Goal: Find specific page/section: Find specific page/section

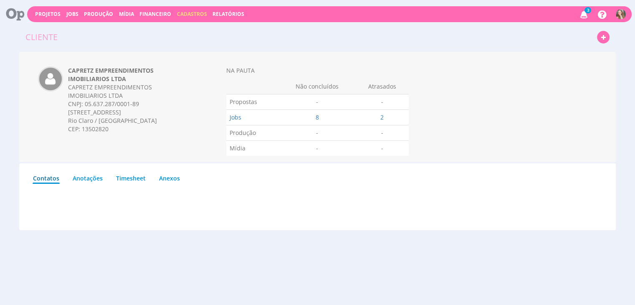
click at [587, 13] on icon at bounding box center [583, 14] width 11 height 14
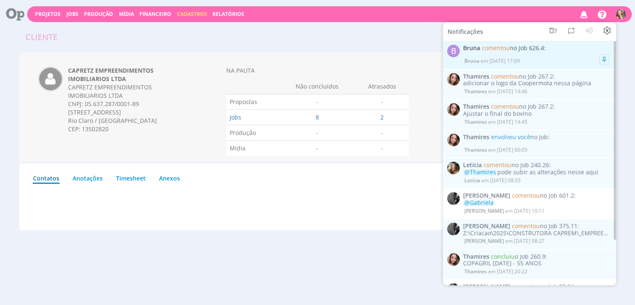
click at [543, 55] on div "[PERSON_NAME] comentou no Job 626.4 : Bruna em [DATE] 17:09" at bounding box center [536, 55] width 148 height 20
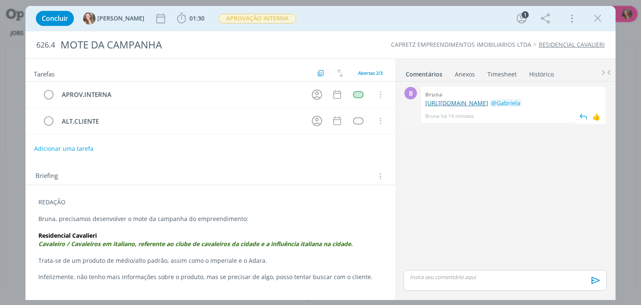
click at [448, 102] on link "https://docs.google.com/document/d/1nxVsL5JnAflyh-qCwmSEWbdEHKNG3BT7jXt7sw3UhYU…" at bounding box center [456, 103] width 63 height 8
click at [603, 12] on button "dialog" at bounding box center [597, 18] width 13 height 13
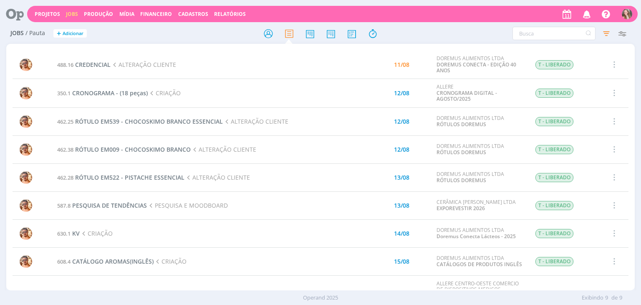
click at [587, 13] on icon "button" at bounding box center [587, 14] width 15 height 14
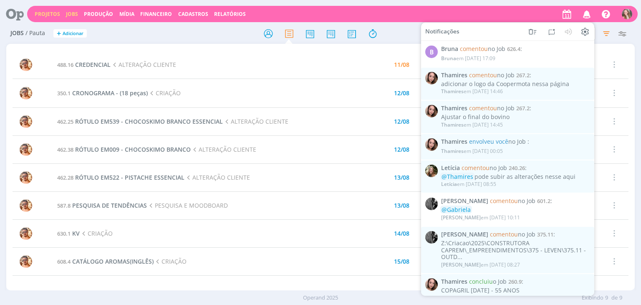
click at [36, 12] on link "Projetos" at bounding box center [47, 13] width 25 height 7
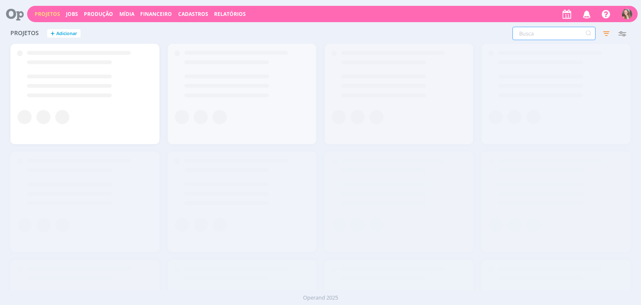
click at [538, 29] on input "text" at bounding box center [553, 33] width 83 height 13
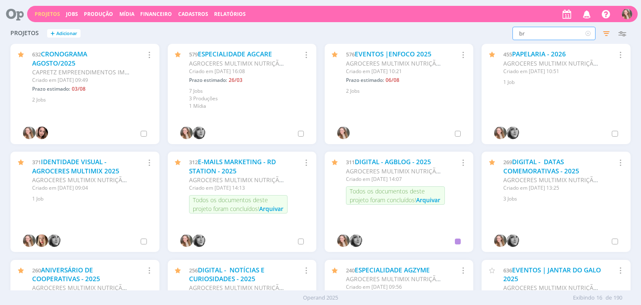
type input "b"
type input "tramato"
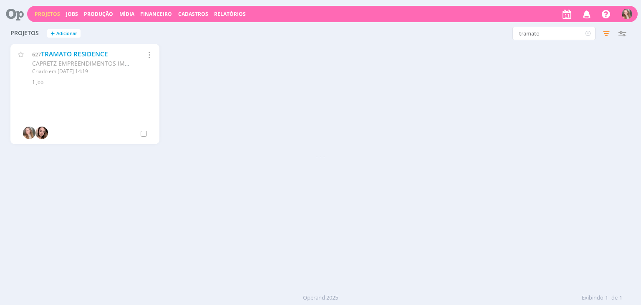
click at [83, 55] on link "TRAMATO RESIDENCE" at bounding box center [74, 54] width 67 height 9
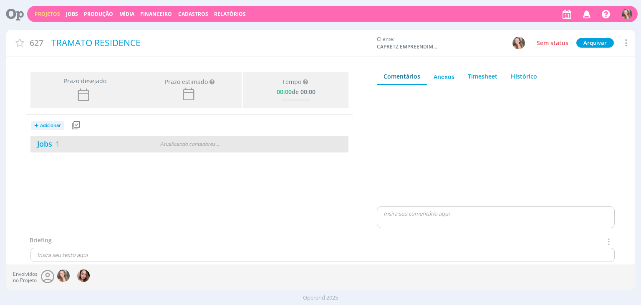
click at [139, 138] on div "Jobs 1" at bounding box center [84, 143] width 108 height 11
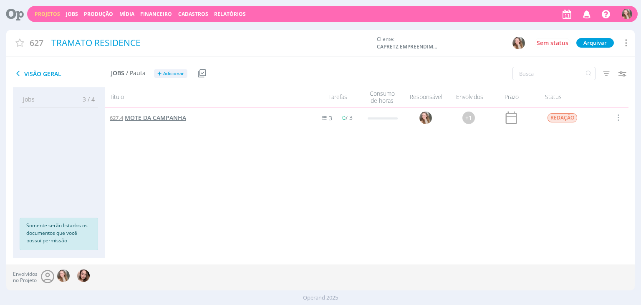
click at [150, 120] on span "MOTE DA CAMPANHA" at bounding box center [155, 117] width 61 height 8
